Goal: Information Seeking & Learning: Check status

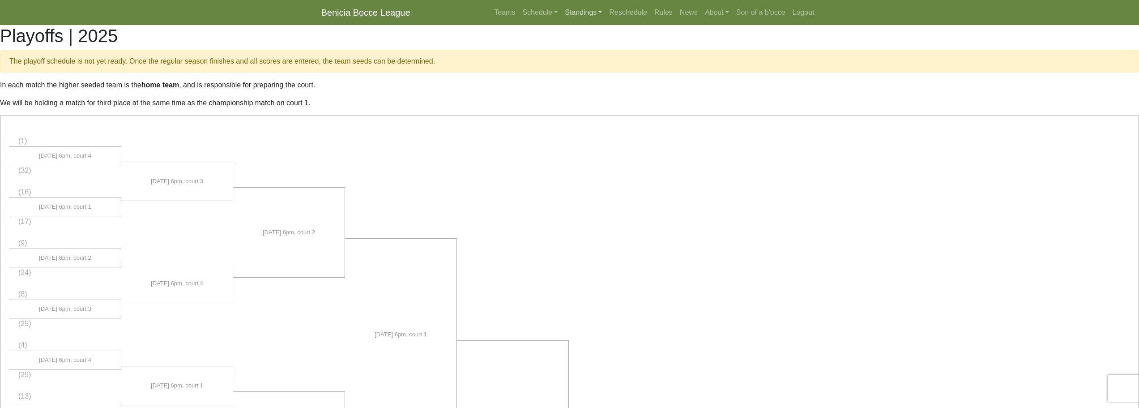
click at [582, 9] on link "Standings" at bounding box center [583, 13] width 44 height 18
click at [593, 46] on link "[DATE] Night" at bounding box center [598, 48] width 72 height 14
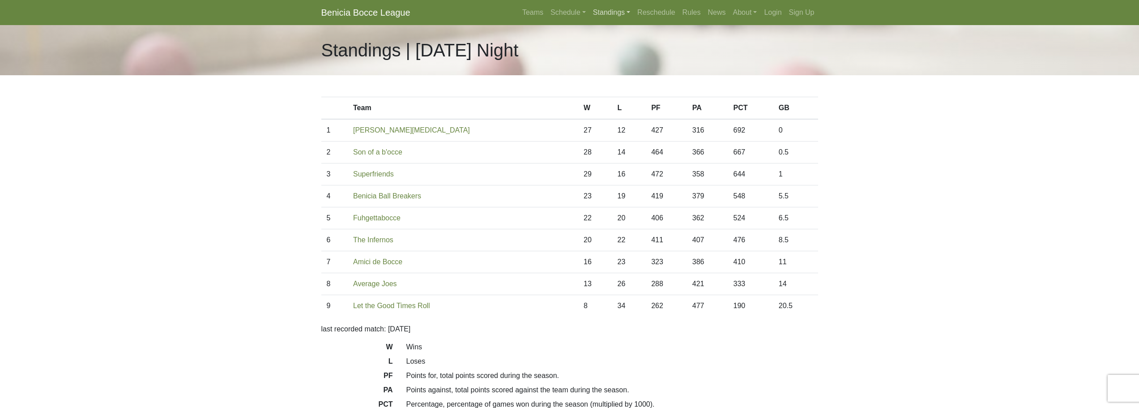
click at [613, 7] on link "Standings" at bounding box center [612, 13] width 44 height 18
click at [770, 14] on link "Login" at bounding box center [773, 13] width 25 height 18
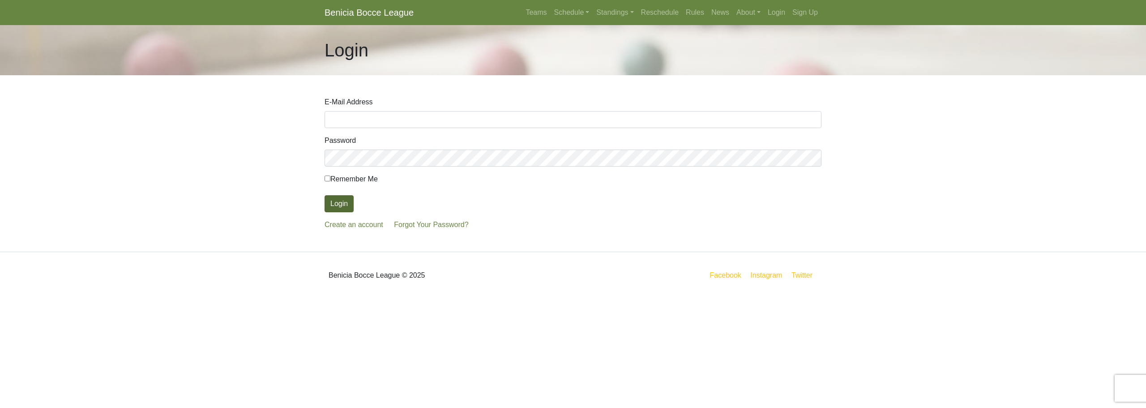
type input "jeffbennett@gmail.com"
click at [340, 204] on button "Login" at bounding box center [339, 203] width 29 height 17
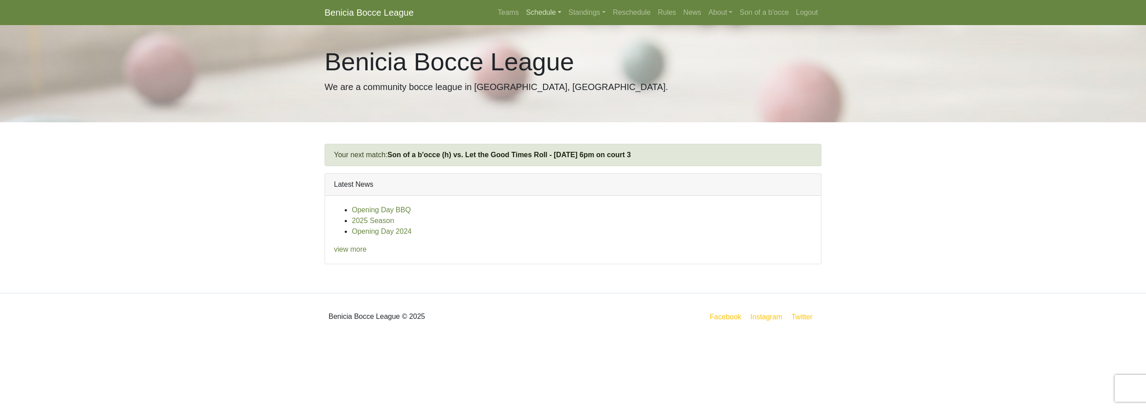
click at [546, 15] on link "Schedule" at bounding box center [543, 13] width 43 height 18
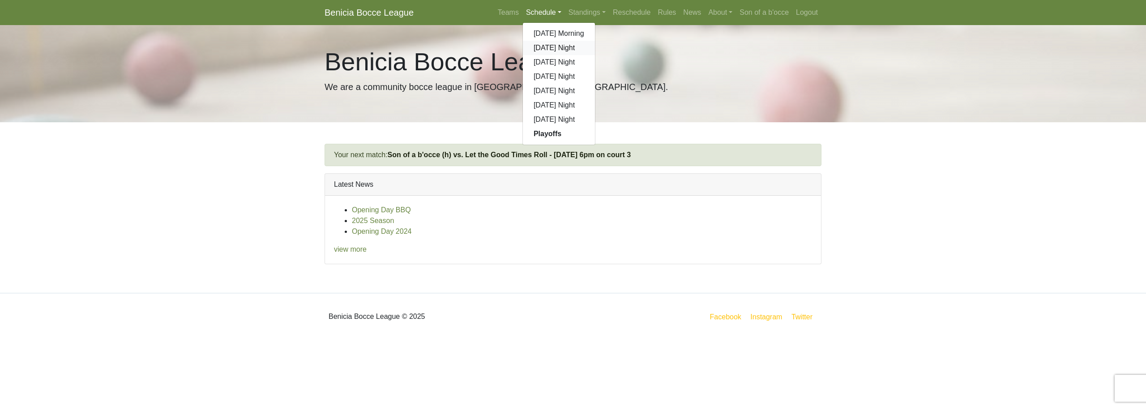
click at [546, 47] on link "[DATE] Night" at bounding box center [559, 48] width 72 height 14
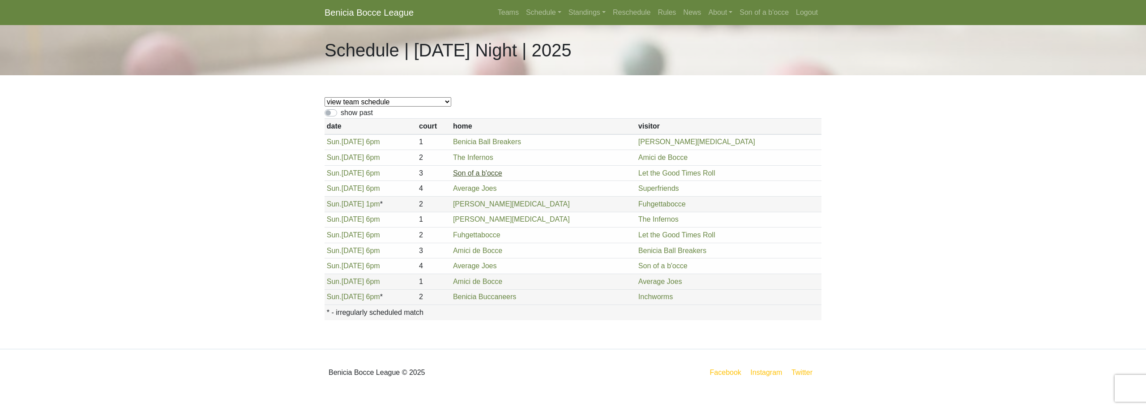
click at [502, 176] on link "Son of a b'occe" at bounding box center [477, 173] width 49 height 8
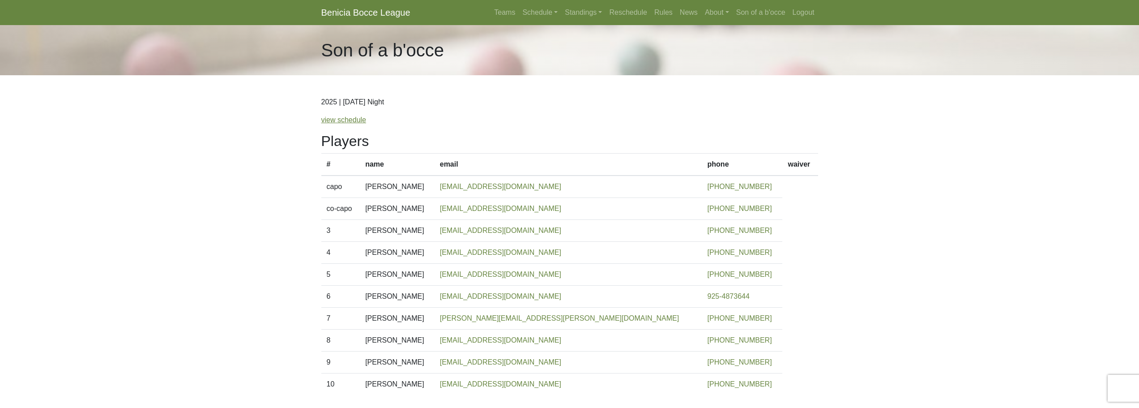
scroll to position [63, 0]
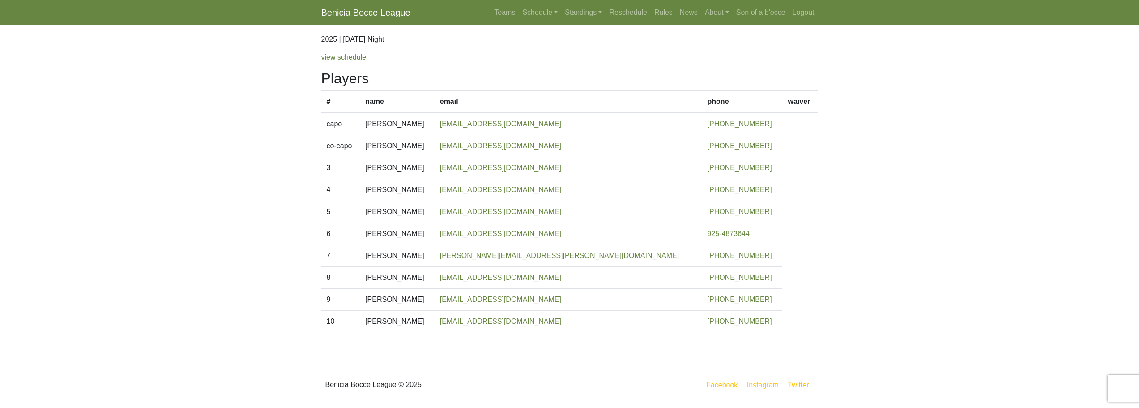
click at [282, 113] on body "Benicia Bocce League Teams Schedule Sunday Morning Sunday Night Monday Night Tu…" at bounding box center [569, 172] width 1139 height 471
click at [350, 58] on link "view schedule" at bounding box center [343, 57] width 45 height 8
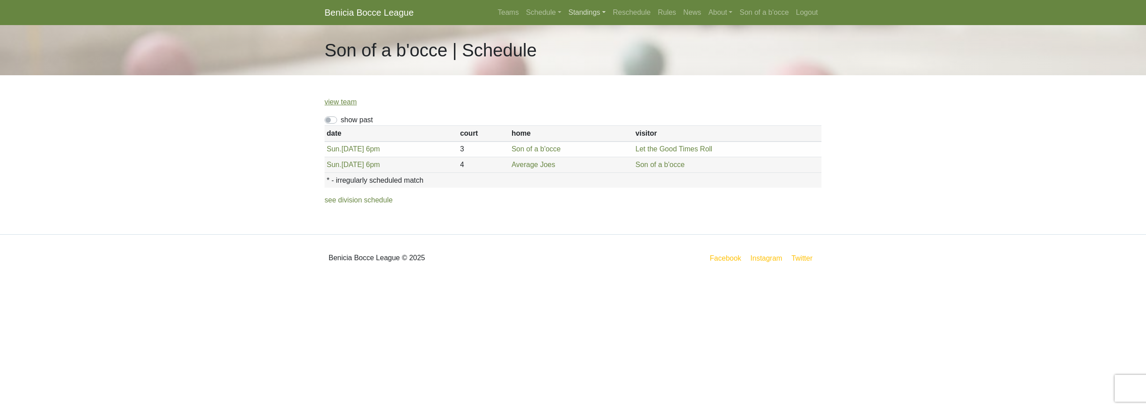
click at [600, 14] on link "Standings" at bounding box center [587, 13] width 44 height 18
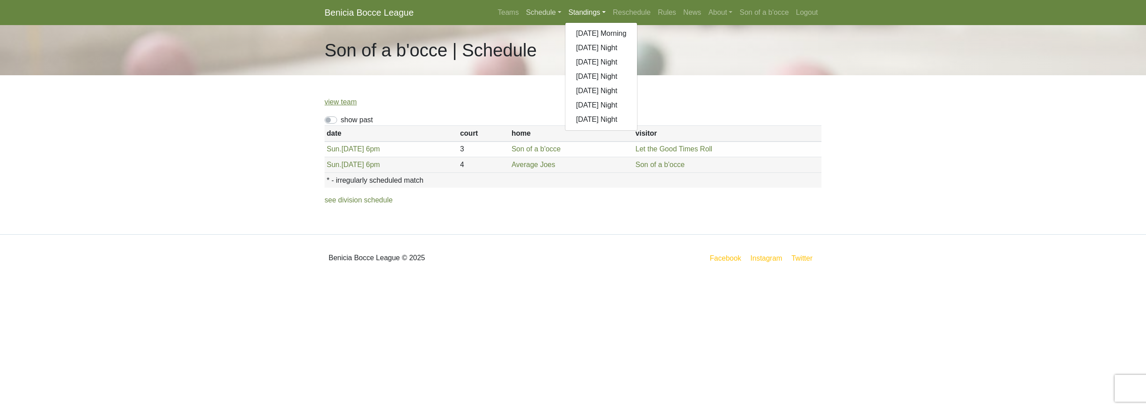
click at [547, 17] on link "Schedule" at bounding box center [543, 13] width 43 height 18
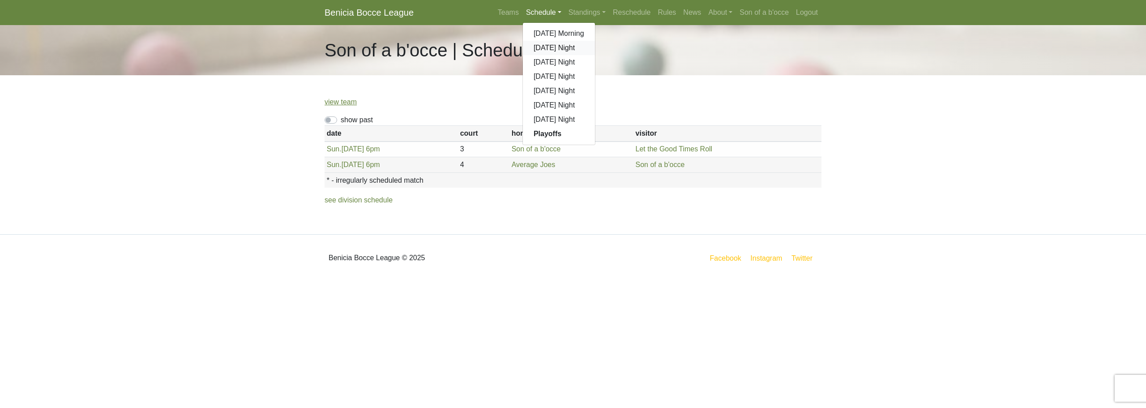
click at [545, 45] on link "[DATE] Night" at bounding box center [559, 48] width 72 height 14
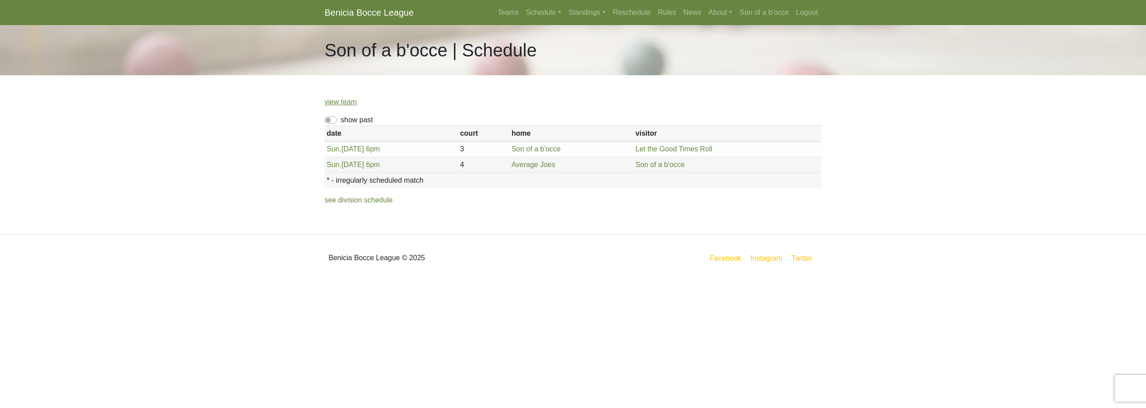
click at [341, 120] on label "show past" at bounding box center [357, 120] width 32 height 11
click at [341, 120] on input "show past" at bounding box center [344, 118] width 6 height 6
checkbox input "true"
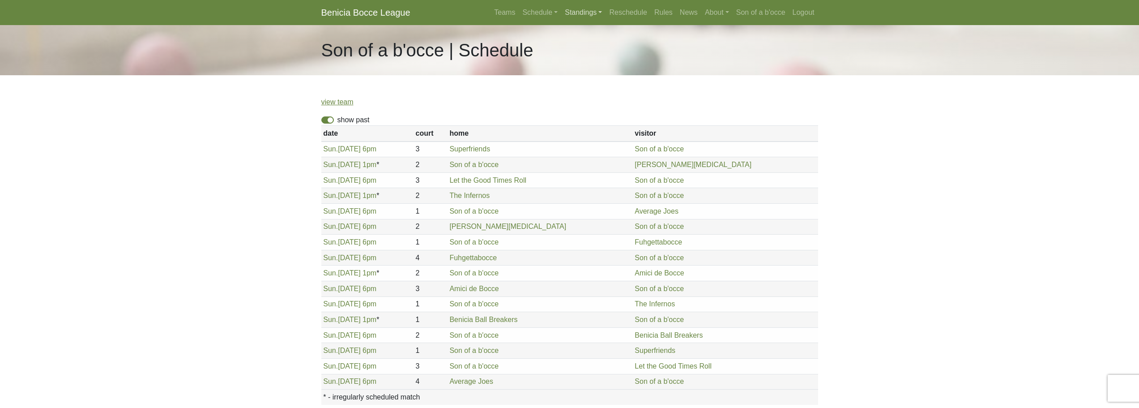
click at [599, 14] on link "Standings" at bounding box center [583, 13] width 44 height 18
click at [488, 95] on div "view team show past date court home visitor * - irregularly scheduled match Sun…" at bounding box center [570, 263] width 510 height 376
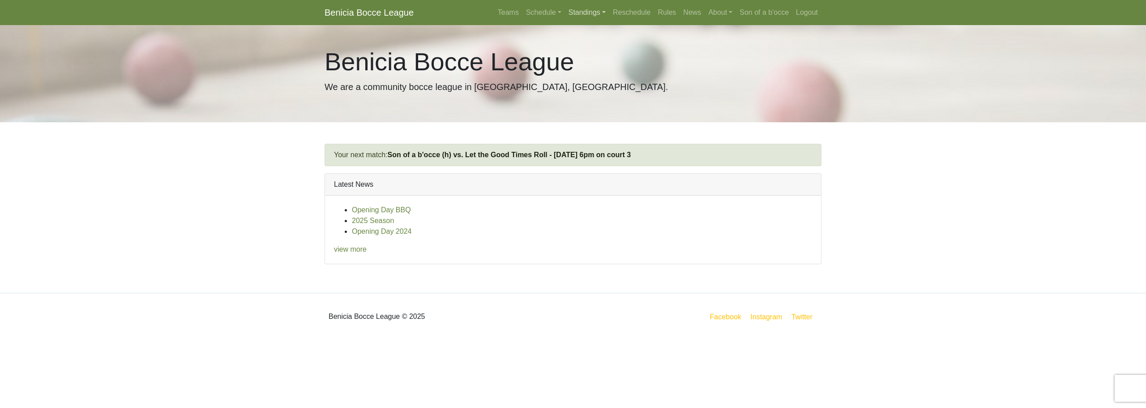
click at [586, 13] on link "Standings" at bounding box center [587, 13] width 44 height 18
